Goal: Information Seeking & Learning: Learn about a topic

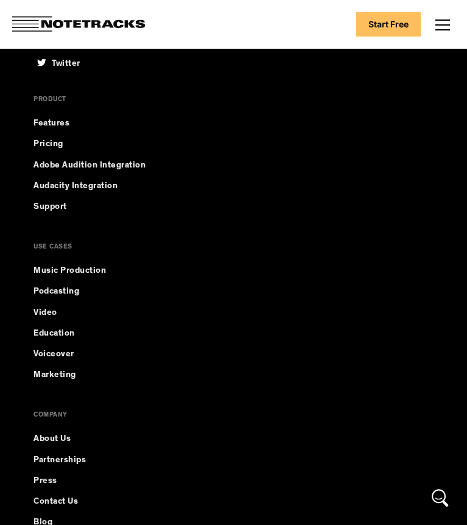
scroll to position [4489, 0]
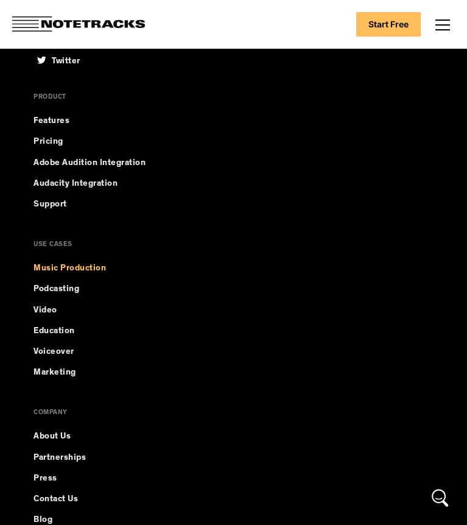
click at [87, 263] on link "Music Production" at bounding box center [97, 268] width 129 height 11
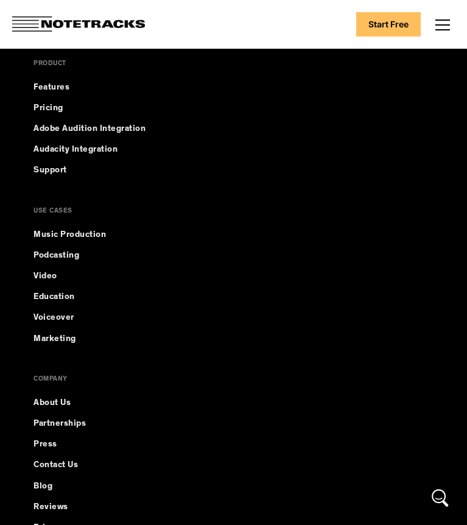
scroll to position [5378, 0]
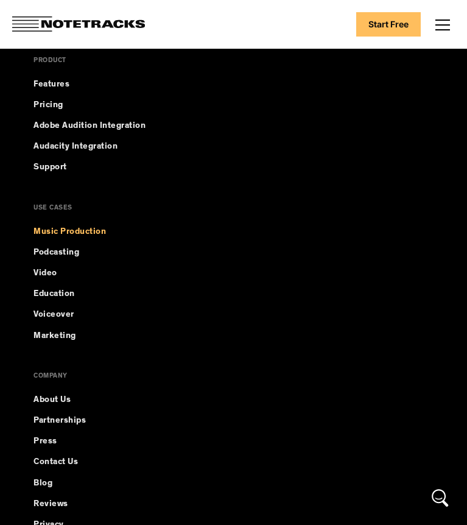
click at [82, 234] on link "Music Production" at bounding box center [97, 232] width 129 height 11
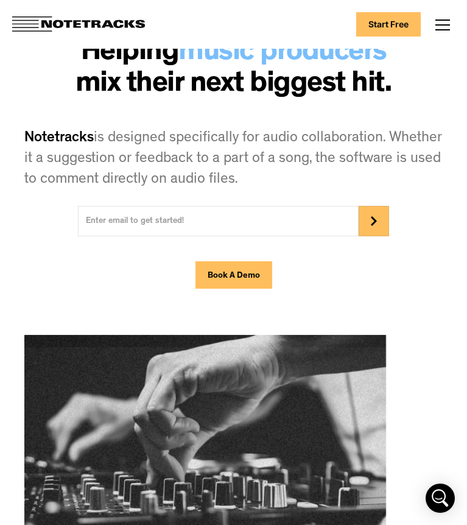
scroll to position [16, 0]
